Goal: Task Accomplishment & Management: Use online tool/utility

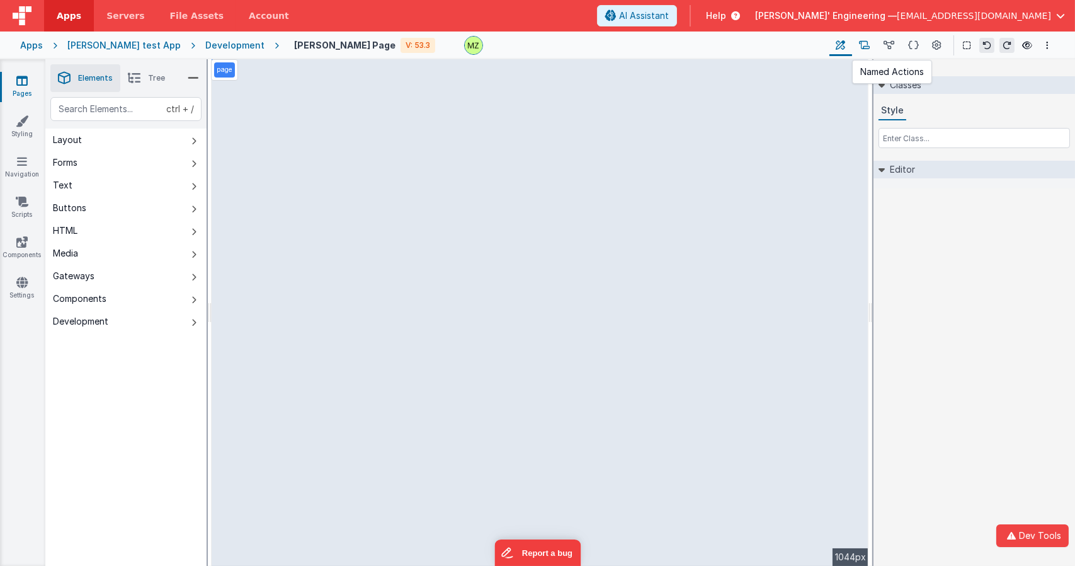
click at [870, 46] on icon at bounding box center [864, 45] width 11 height 13
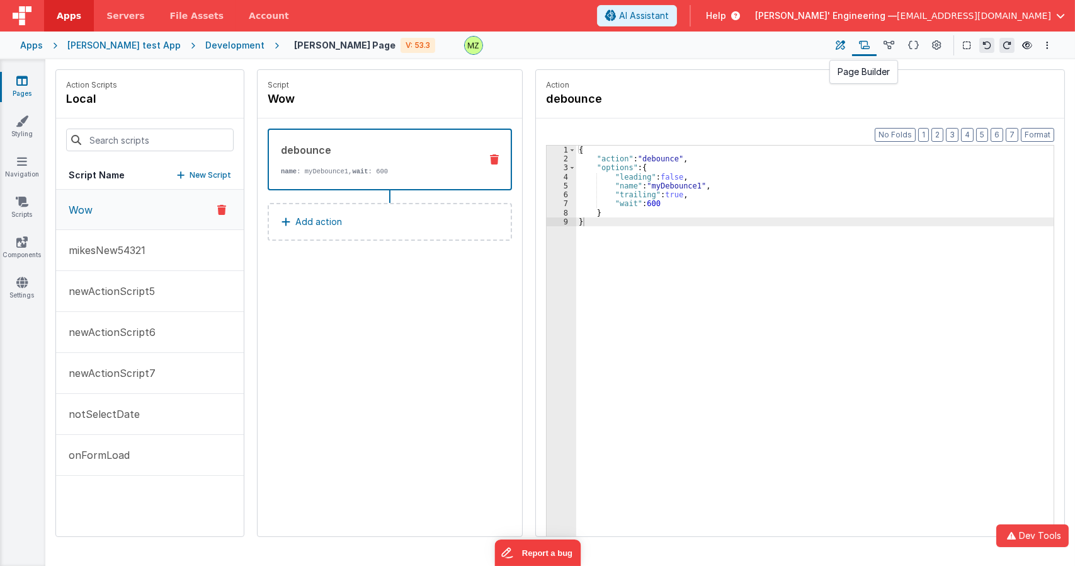
click at [843, 45] on icon at bounding box center [841, 45] width 9 height 13
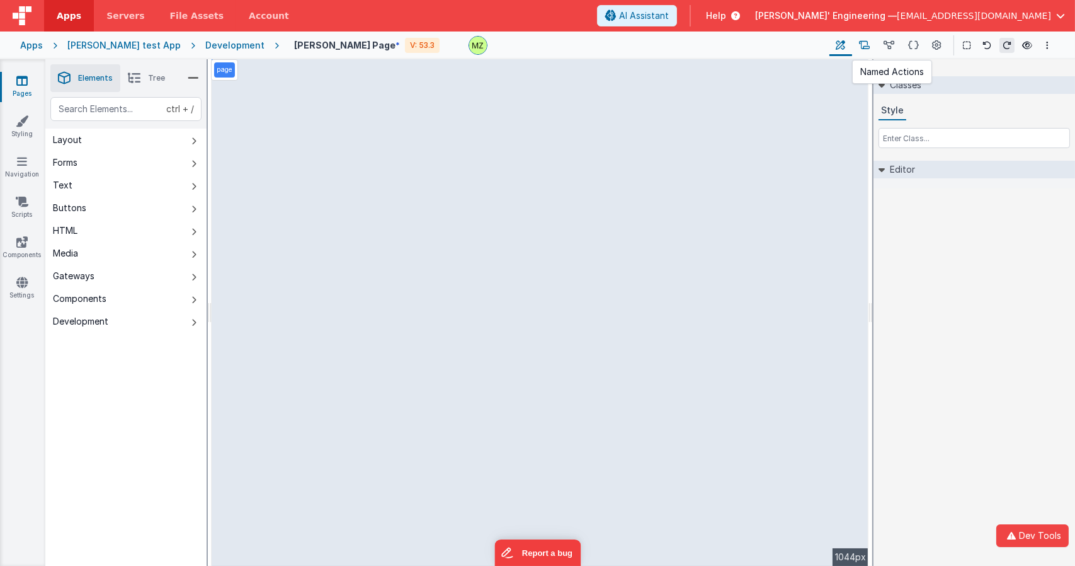
click at [869, 42] on icon at bounding box center [864, 45] width 11 height 13
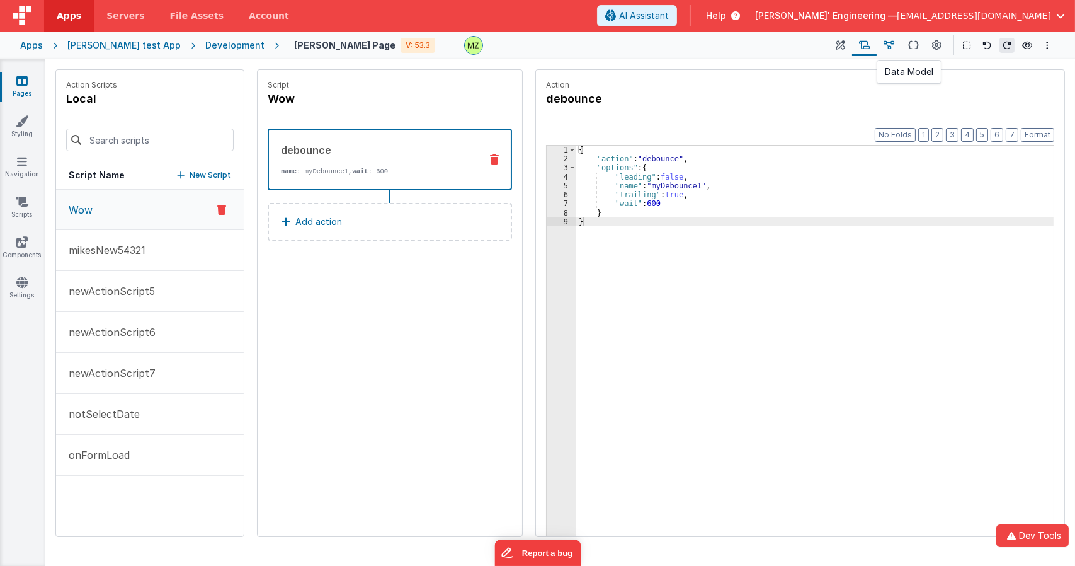
click at [888, 43] on icon at bounding box center [889, 45] width 11 height 13
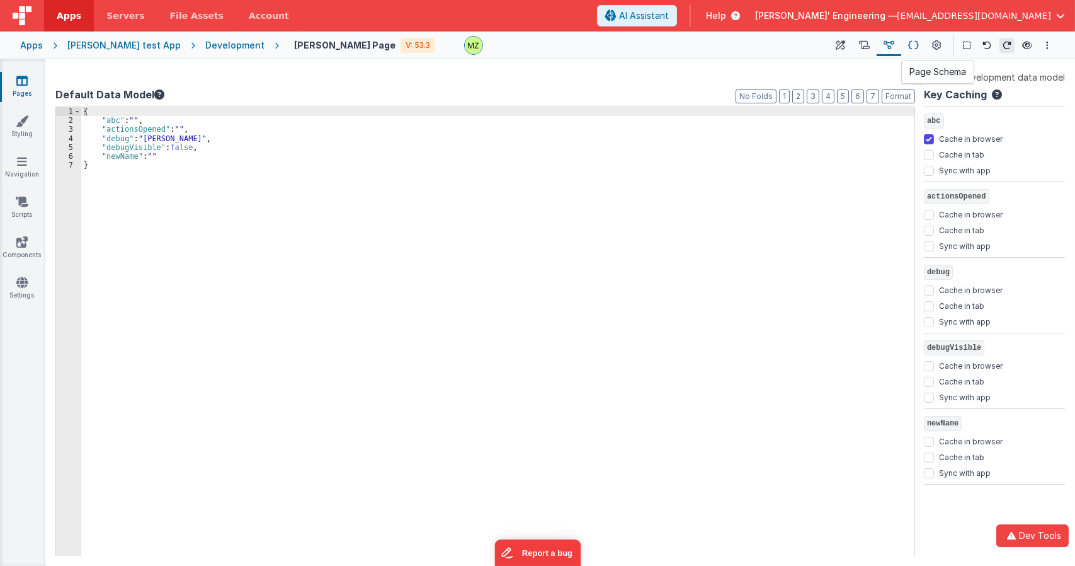
click at [917, 45] on icon at bounding box center [914, 45] width 11 height 13
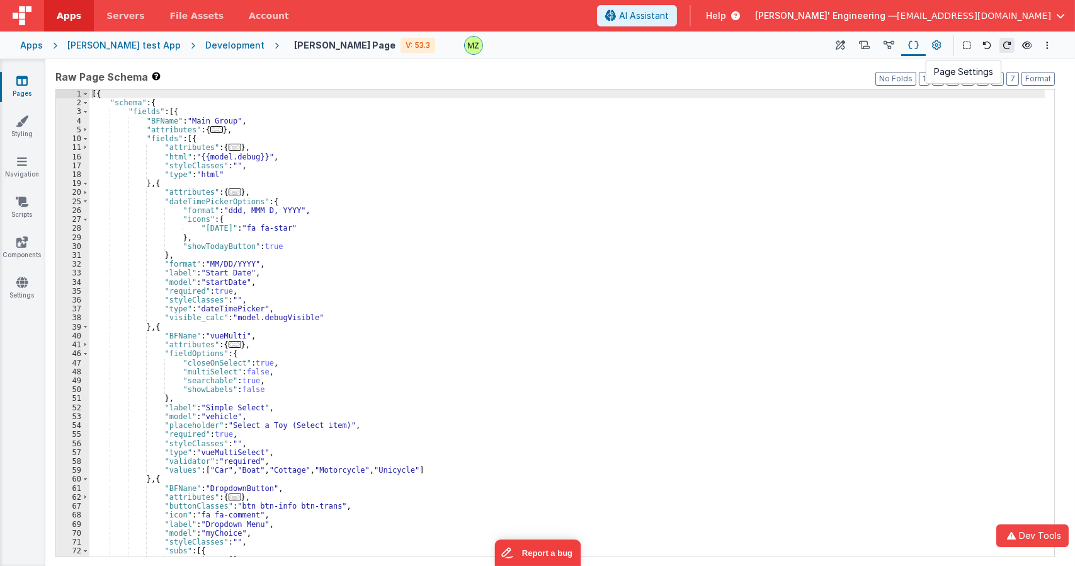
click at [938, 45] on icon at bounding box center [937, 45] width 9 height 13
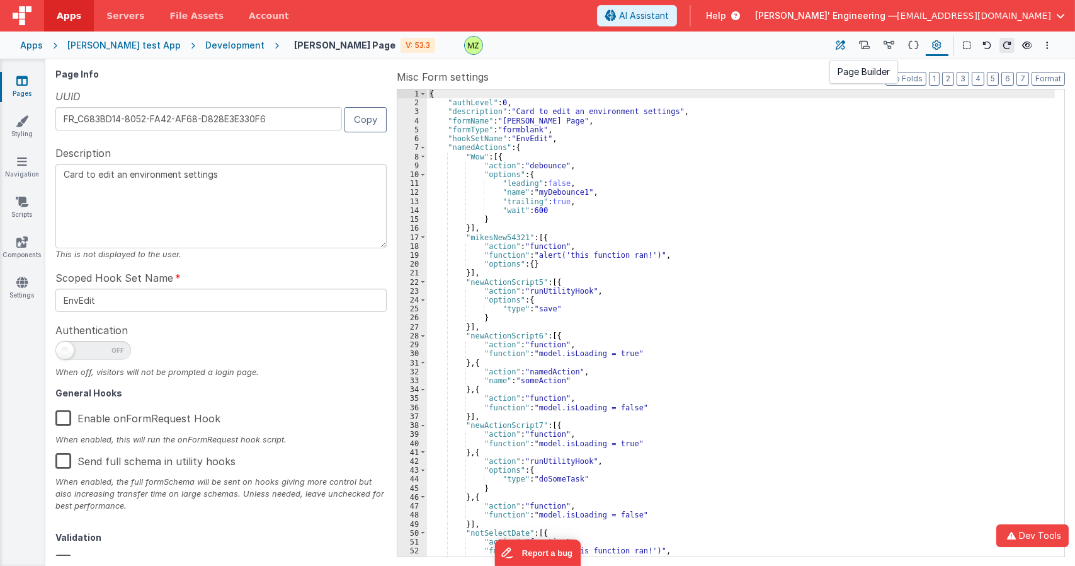
click at [847, 42] on button at bounding box center [841, 45] width 23 height 21
